Goal: Task Accomplishment & Management: Complete application form

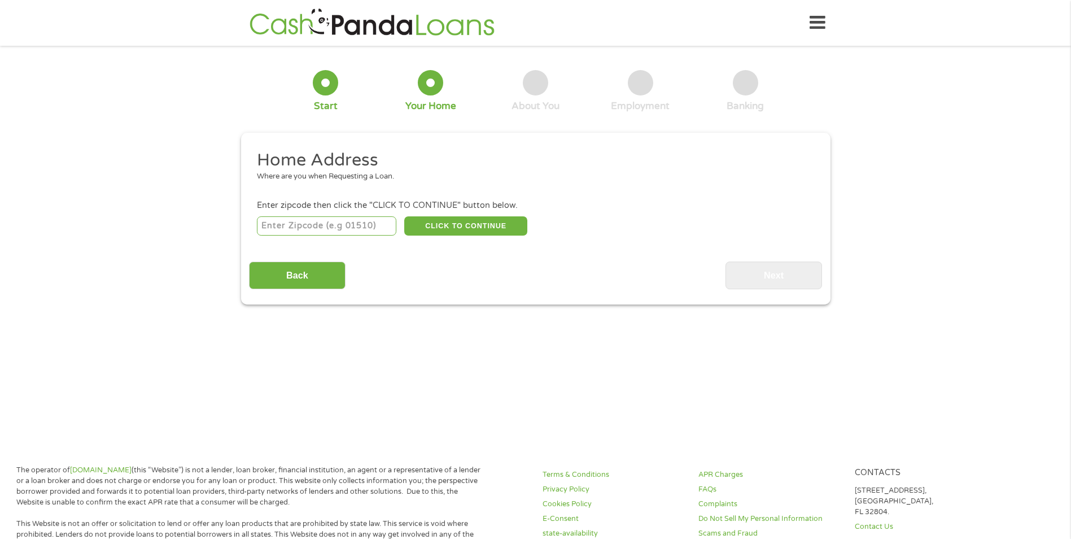
click at [364, 220] on input "number" at bounding box center [326, 225] width 139 height 19
type input "46402"
click at [496, 223] on button "CLICK TO CONTINUE" at bounding box center [465, 225] width 123 height 19
type input "46402"
type input "[PERSON_NAME]"
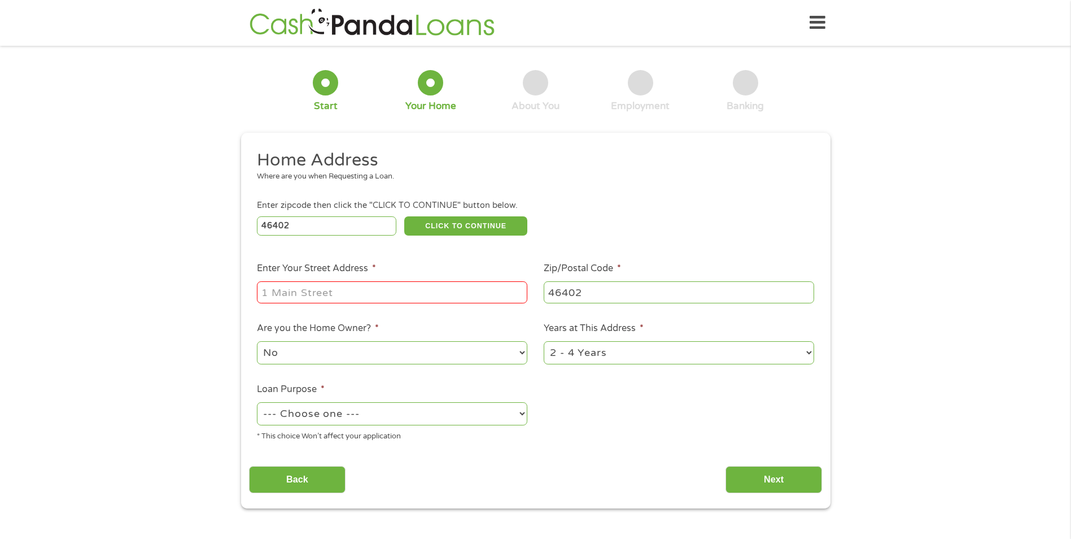
click at [465, 289] on input "Enter Your Street Address *" at bounding box center [392, 291] width 271 height 21
type input "[STREET_ADDRESS]"
click at [637, 354] on select "1 Year or less 1 - 2 Years 2 - 4 Years Over 4 Years" at bounding box center [679, 352] width 271 height 23
select select "60months"
click at [544, 341] on select "1 Year or less 1 - 2 Years 2 - 4 Years Over 4 Years" at bounding box center [679, 352] width 271 height 23
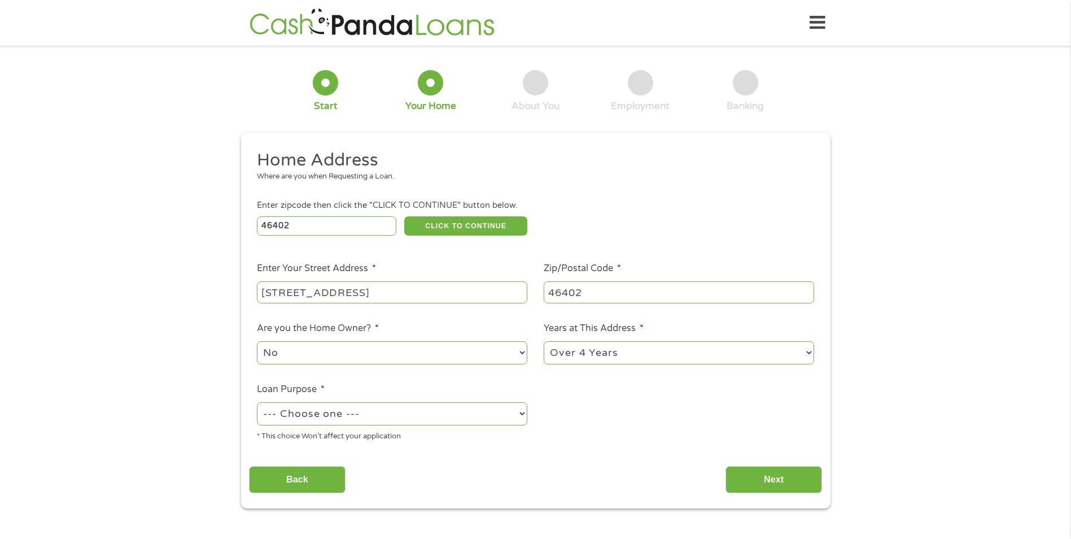
click at [445, 413] on select "--- Choose one --- Pay Bills Debt Consolidation Home Improvement Major Purchase…" at bounding box center [392, 413] width 271 height 23
select select "other"
click at [257, 402] on select "--- Choose one --- Pay Bills Debt Consolidation Home Improvement Major Purchase…" at bounding box center [392, 413] width 271 height 23
click at [776, 473] on input "Next" at bounding box center [774, 480] width 97 height 28
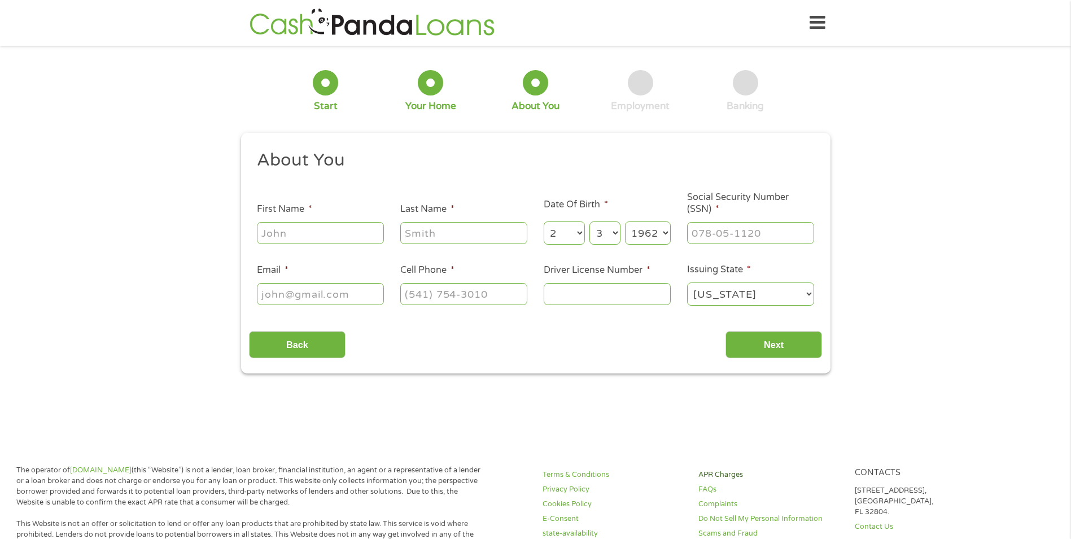
scroll to position [5, 5]
click at [356, 226] on input "First Name *" at bounding box center [320, 232] width 127 height 21
type input "[PERSON_NAME]"
type input "[EMAIL_ADDRESS][DOMAIN_NAME]"
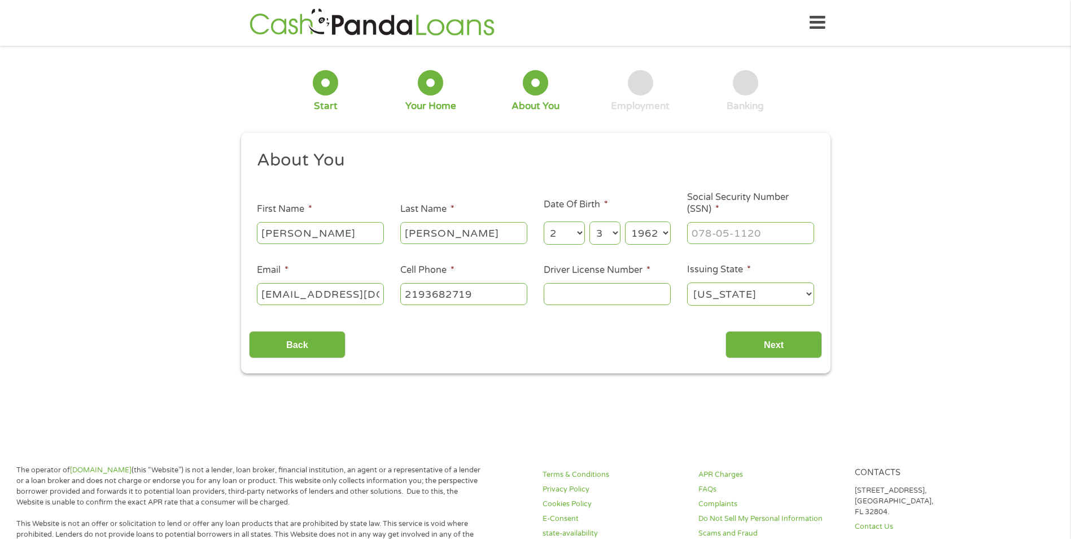
type input "[PHONE_NUMBER]"
click at [731, 226] on input "___-__-____" at bounding box center [750, 232] width 127 height 21
type input "308-66-8784"
click at [629, 291] on input "Driver License Number *" at bounding box center [607, 293] width 127 height 21
type input "0550096773"
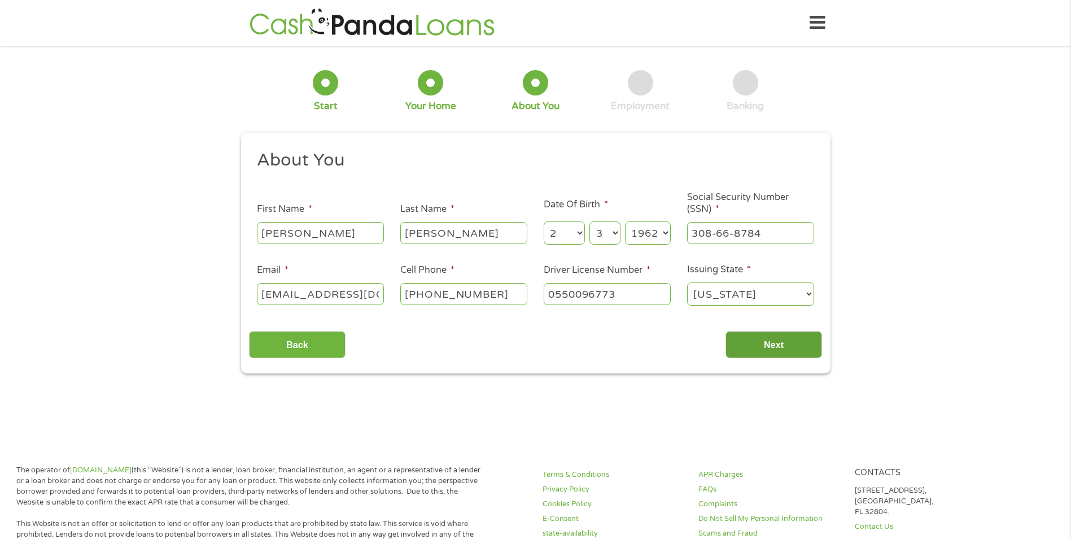
click at [765, 335] on input "Next" at bounding box center [774, 345] width 97 height 28
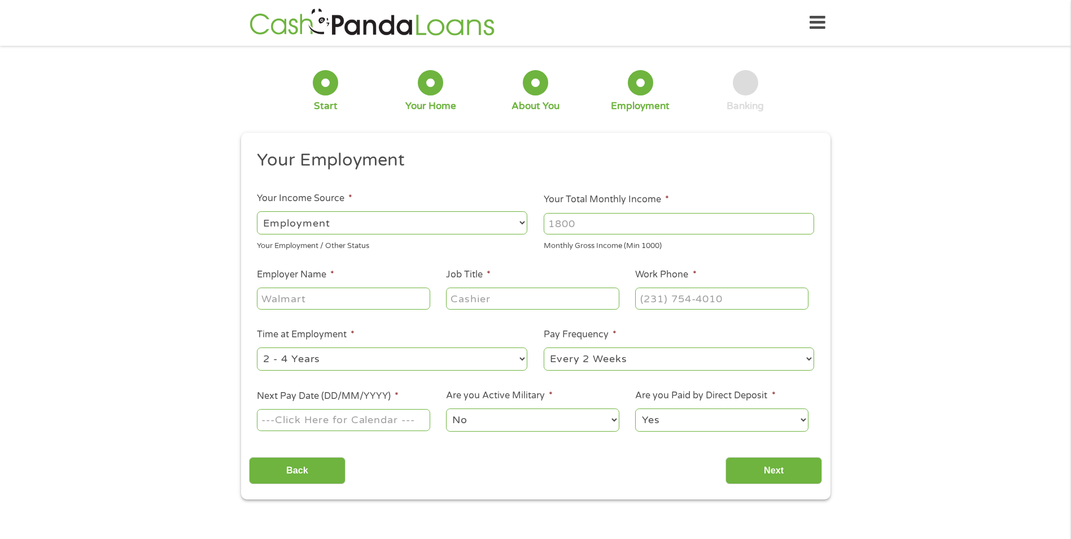
click at [486, 229] on select "--- Choose one --- Employment [DEMOGRAPHIC_DATA] Benefits" at bounding box center [392, 222] width 271 height 23
select select "benefits"
click at [257, 211] on select "--- Choose one --- Employment [DEMOGRAPHIC_DATA] Benefits" at bounding box center [392, 222] width 271 height 23
type input "Other"
type input "[PHONE_NUMBER]"
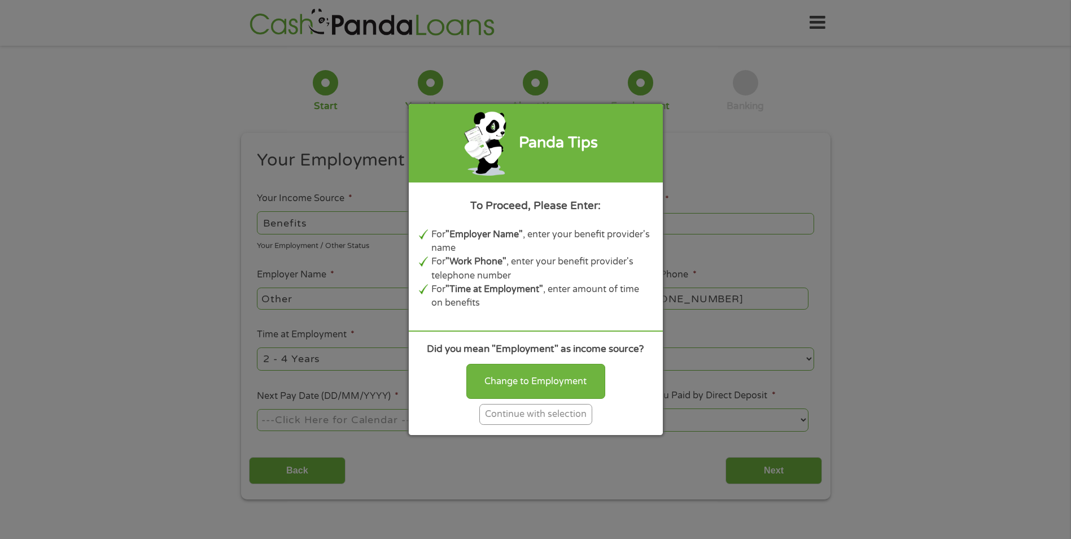
drag, startPoint x: 540, startPoint y: 409, endPoint x: 539, endPoint y: 404, distance: 5.7
click at [539, 404] on div "Continue with selection" at bounding box center [535, 414] width 113 height 21
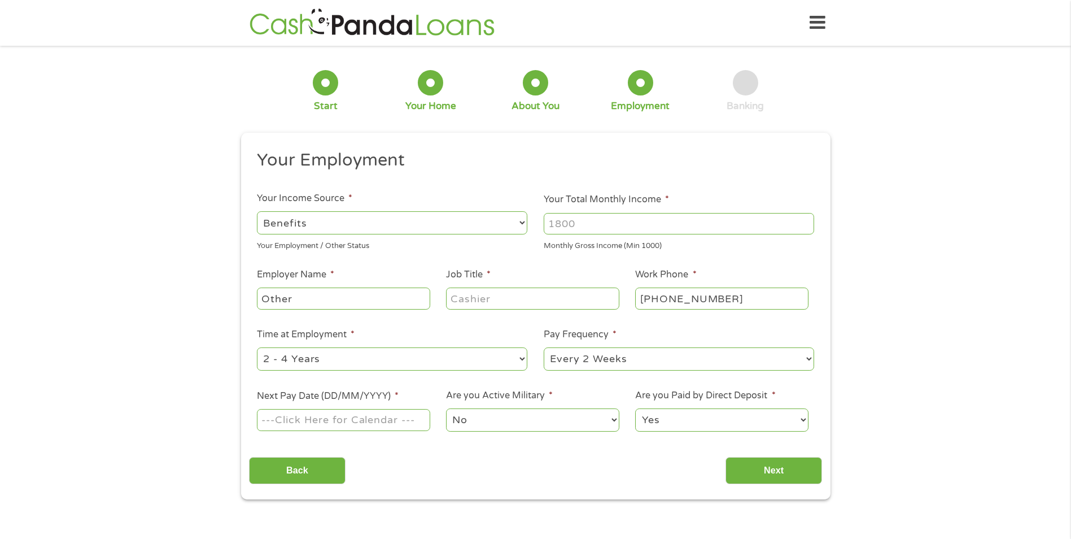
click at [617, 221] on input "Your Total Monthly Income *" at bounding box center [679, 223] width 271 height 21
type input "3200"
click at [496, 298] on input "Job Title *" at bounding box center [532, 297] width 173 height 21
type input "disabled"
click at [416, 360] on select "--- Choose one --- 1 Year or less 1 - 2 Years 2 - 4 Years Over 4 Years" at bounding box center [392, 358] width 271 height 23
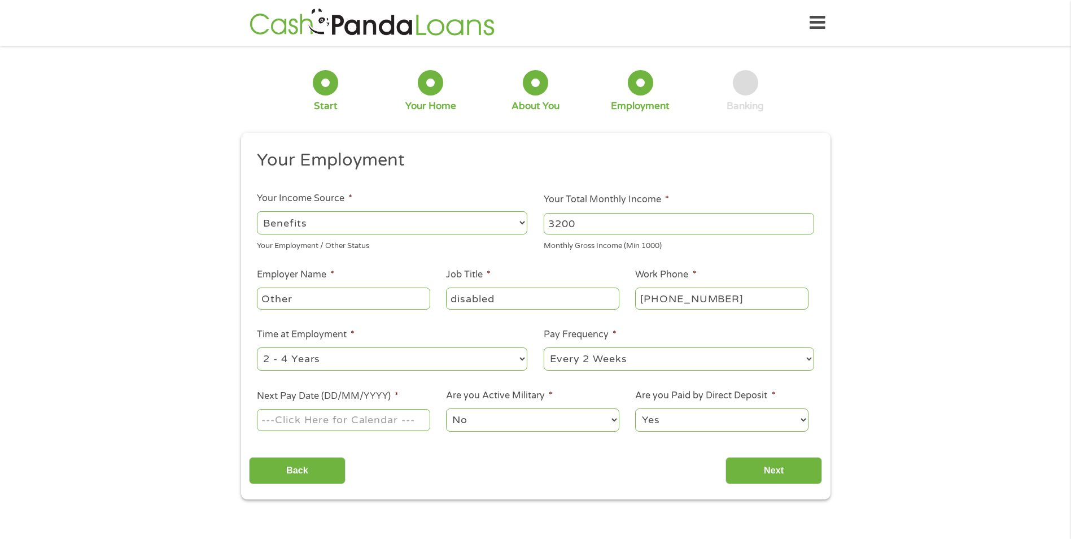
select select "60months"
click at [257, 347] on select "--- Choose one --- 1 Year or less 1 - 2 Years 2 - 4 Years Over 4 Years" at bounding box center [392, 358] width 271 height 23
click at [638, 356] on select "--- Choose one --- Every 2 Weeks Every Week Monthly Semi-Monthly" at bounding box center [679, 358] width 271 height 23
select select "monthly"
click at [544, 347] on select "--- Choose one --- Every 2 Weeks Every Week Monthly Semi-Monthly" at bounding box center [679, 358] width 271 height 23
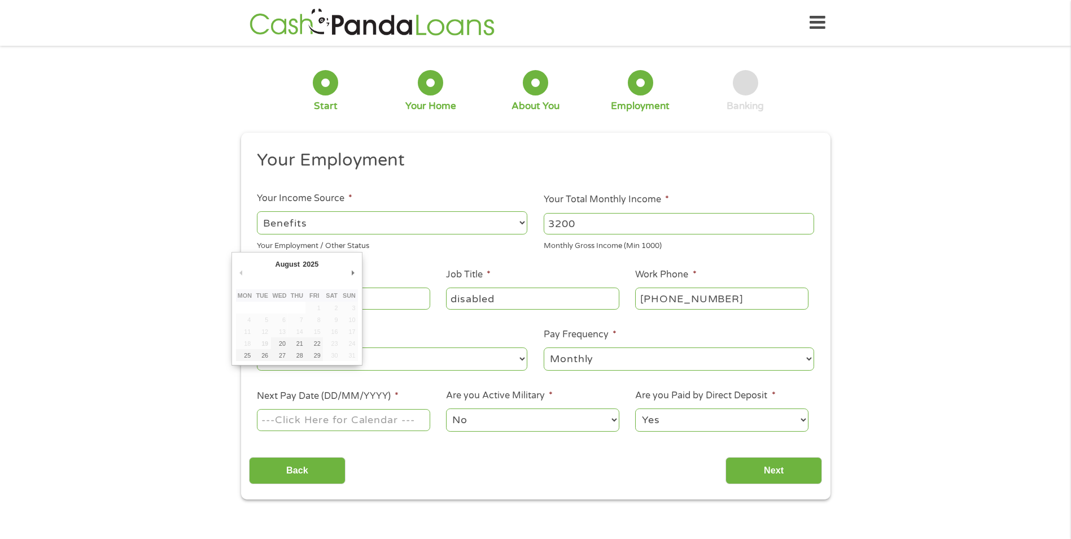
click at [412, 416] on input "Next Pay Date (DD/MM/YYYY) *" at bounding box center [343, 419] width 173 height 21
type input "[DATE]"
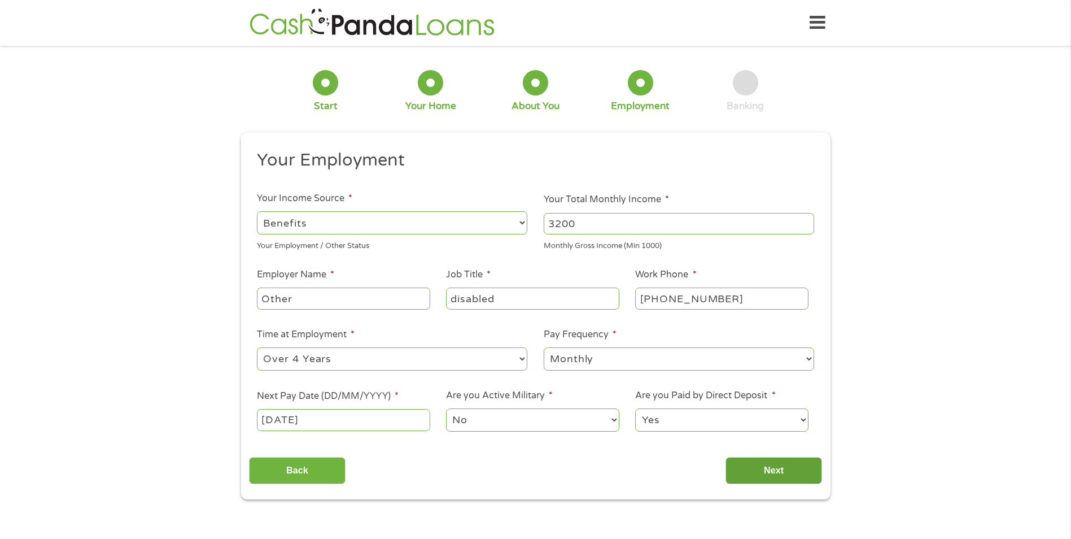
click at [781, 465] on input "Next" at bounding box center [774, 471] width 97 height 28
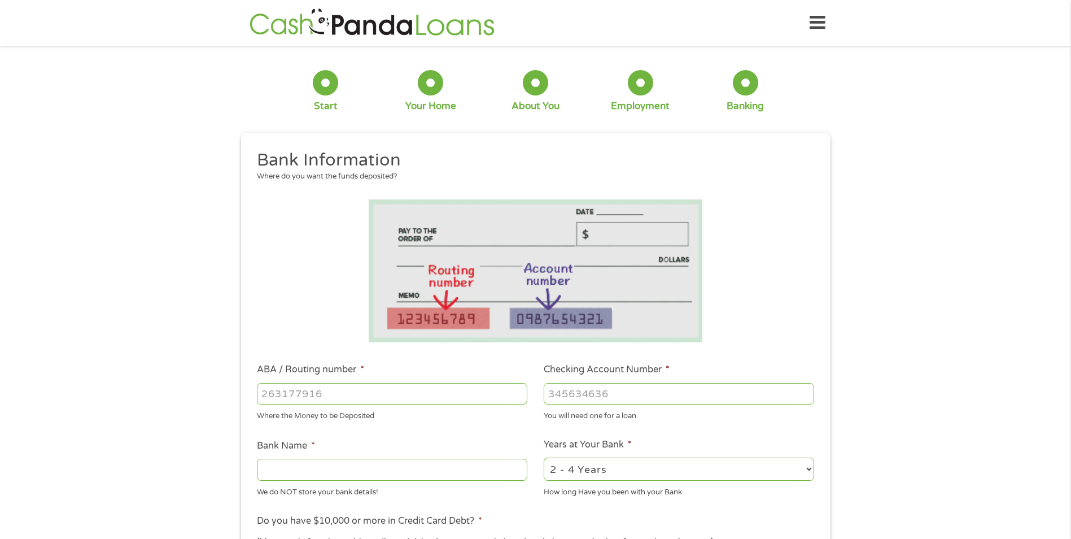
click at [434, 391] on input "ABA / Routing number *" at bounding box center [392, 393] width 271 height 21
type input "071902878"
type input "CENTIER BANK"
type input "071902878"
click at [604, 392] on input "Checking Account Number *" at bounding box center [679, 393] width 271 height 21
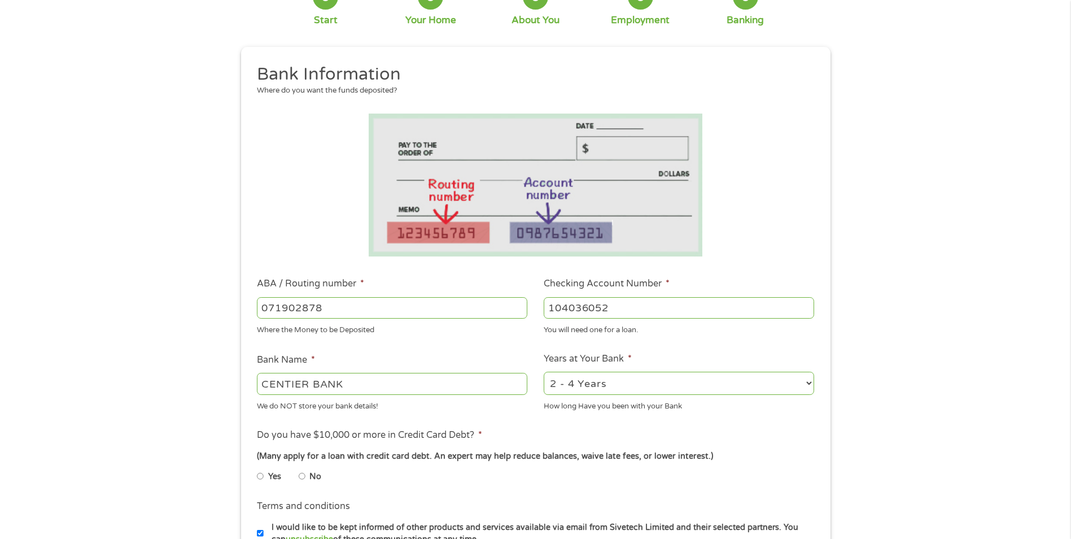
scroll to position [113, 0]
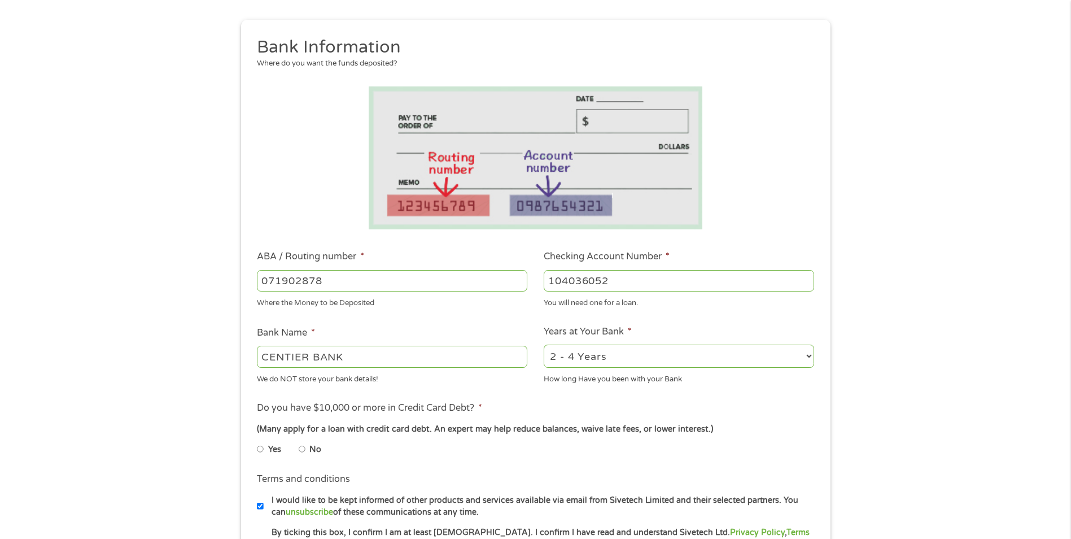
type input "104036052"
click at [302, 450] on input "No" at bounding box center [302, 449] width 7 height 18
radio input "true"
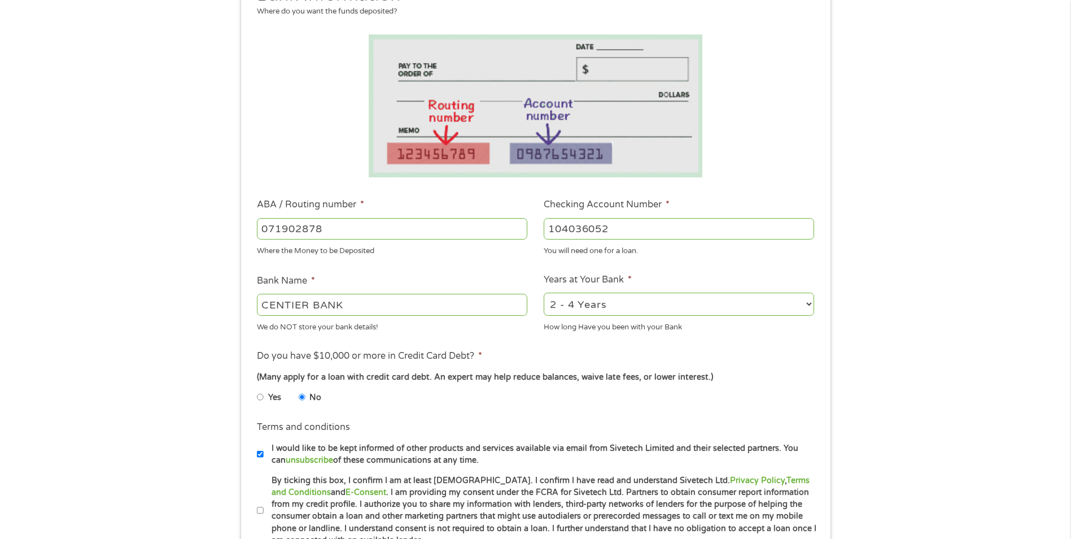
scroll to position [282, 0]
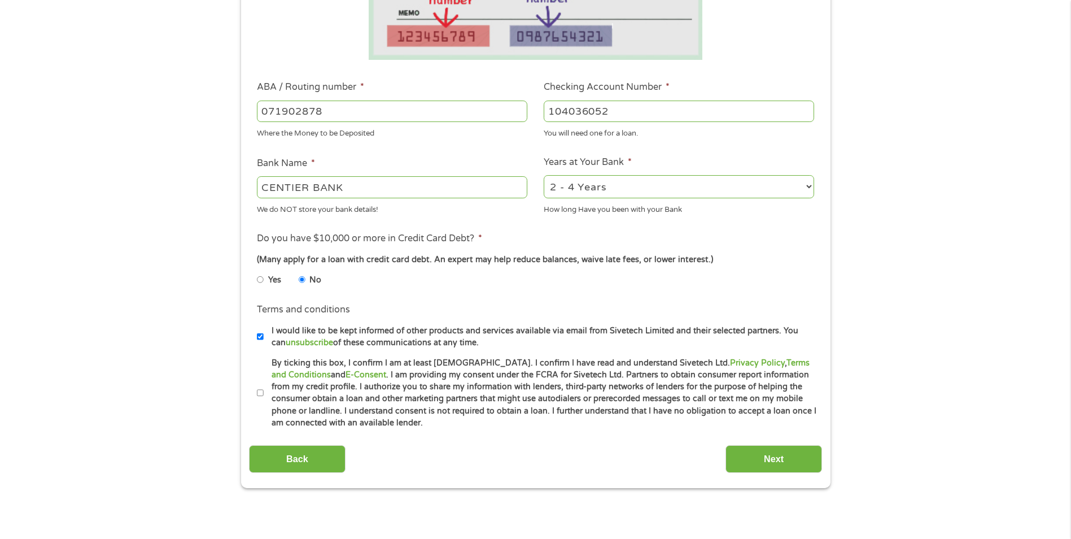
drag, startPoint x: 260, startPoint y: 392, endPoint x: 269, endPoint y: 402, distance: 14.0
click at [263, 396] on input "By ticking this box, I confirm I am at least [DEMOGRAPHIC_DATA]. I confirm I ha…" at bounding box center [260, 393] width 7 height 18
checkbox input "true"
click at [792, 459] on input "Next" at bounding box center [774, 459] width 97 height 28
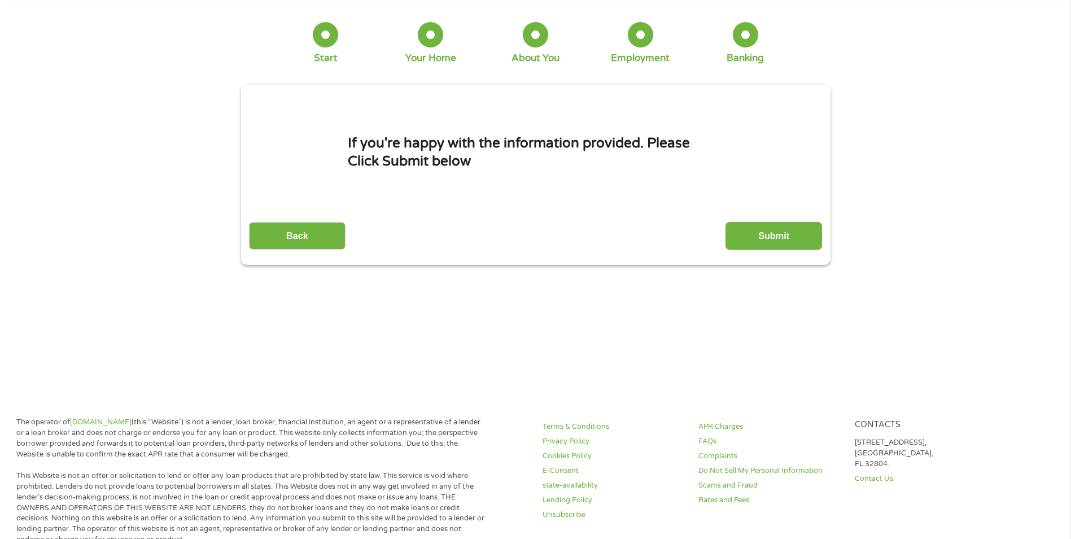
scroll to position [0, 0]
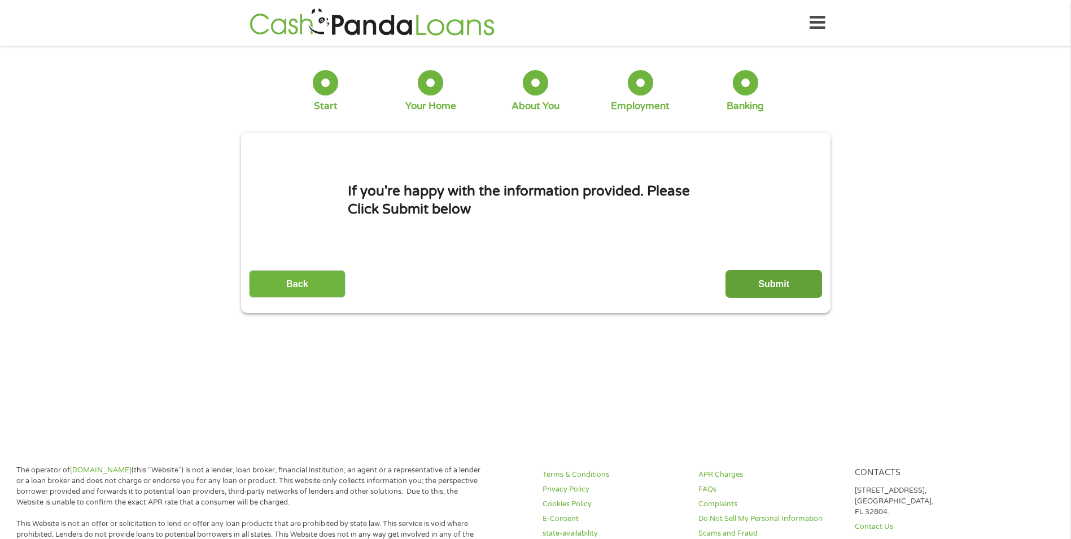
click at [793, 279] on input "Submit" at bounding box center [774, 284] width 97 height 28
